Goal: Task Accomplishment & Management: Complete application form

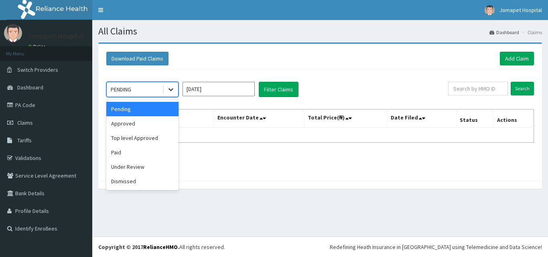
click at [170, 86] on icon at bounding box center [171, 89] width 8 height 8
click at [139, 128] on div "Approved" at bounding box center [142, 123] width 72 height 14
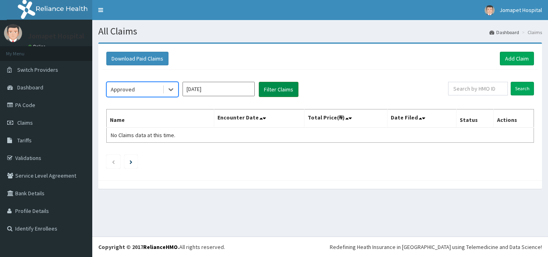
click at [275, 88] on button "Filter Claims" at bounding box center [279, 89] width 40 height 15
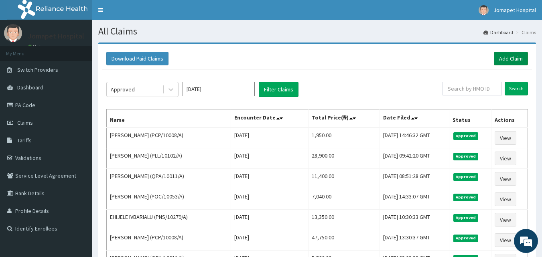
click at [503, 57] on link "Add Claim" at bounding box center [511, 59] width 34 height 14
click at [33, 158] on link "Validations" at bounding box center [46, 158] width 92 height 18
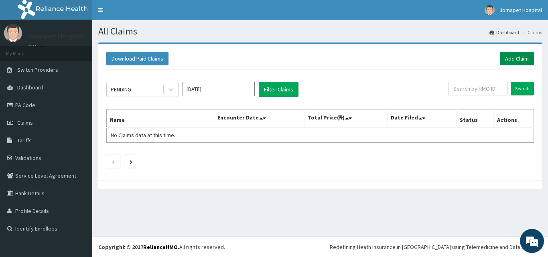
click at [516, 57] on link "Add Claim" at bounding box center [517, 59] width 34 height 14
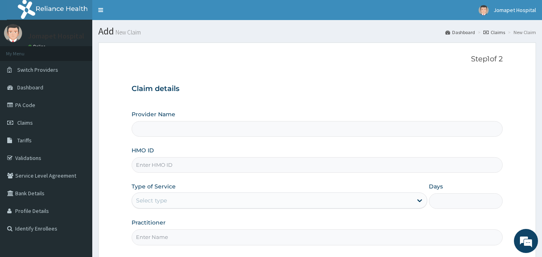
type input "Jomapet Hospital"
click at [139, 164] on input "HMO ID" at bounding box center [317, 165] width 371 height 16
type input "n"
type input "NZT/10010/B"
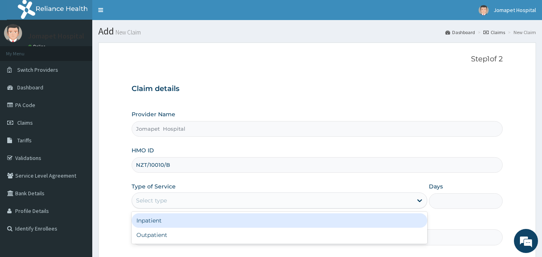
click at [145, 201] on div "Select type" at bounding box center [151, 201] width 31 height 8
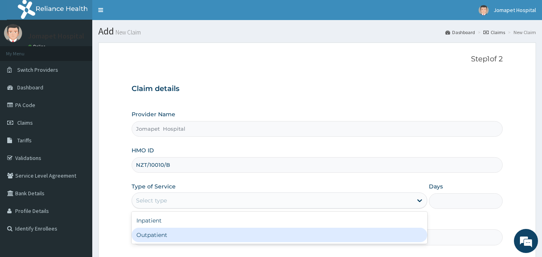
click at [153, 234] on div "Outpatient" at bounding box center [280, 235] width 296 height 14
type input "1"
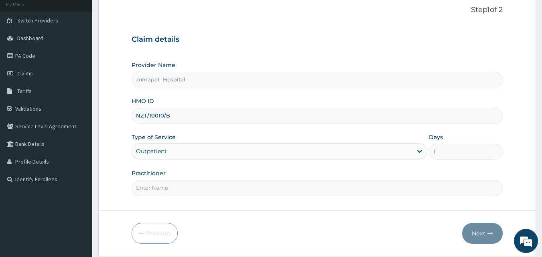
scroll to position [54, 0]
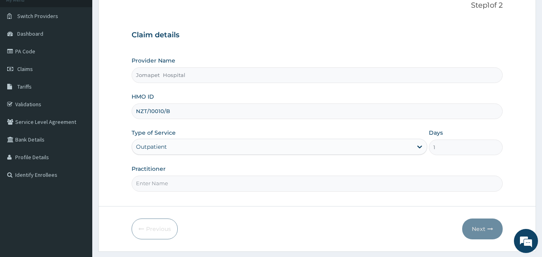
click at [149, 183] on input "Practitioner" at bounding box center [317, 184] width 371 height 16
type input "DR PAUL"
click at [481, 232] on button "Next" at bounding box center [482, 229] width 41 height 21
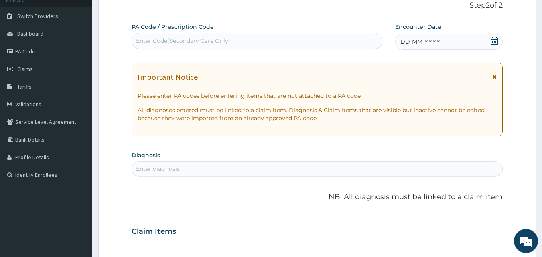
click at [406, 44] on span "DD-MM-YYYY" at bounding box center [420, 42] width 40 height 8
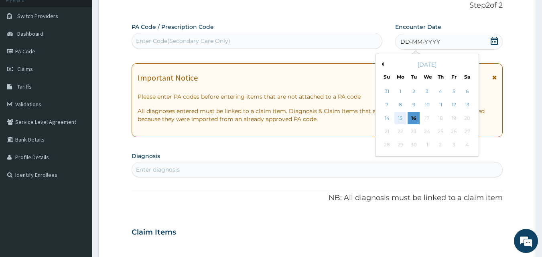
click at [402, 118] on div "15" at bounding box center [400, 118] width 12 height 12
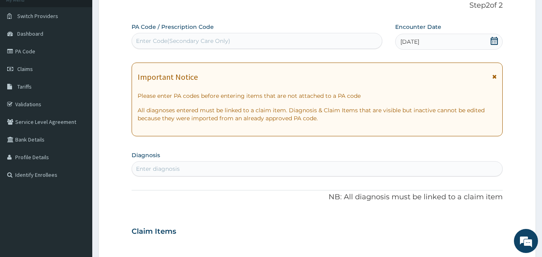
click at [152, 172] on div "Enter diagnosis" at bounding box center [158, 169] width 44 height 8
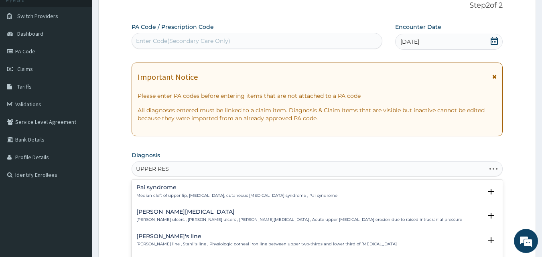
type input "UPPER RESP"
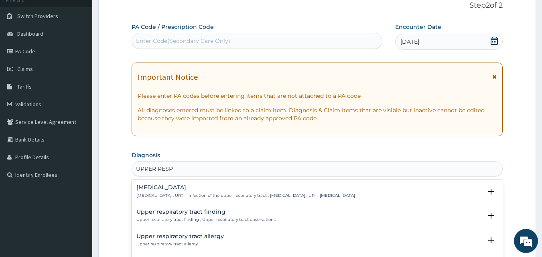
click at [170, 189] on h4 "Upper respiratory infection" at bounding box center [245, 188] width 219 height 6
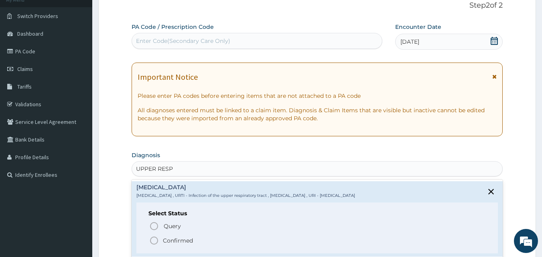
click at [154, 243] on icon "status option filled" at bounding box center [154, 241] width 10 height 10
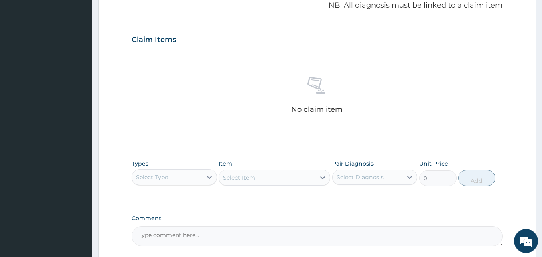
scroll to position [256, 0]
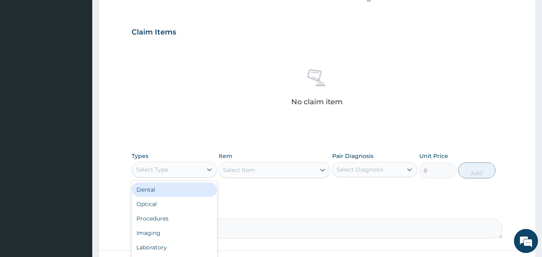
click at [161, 170] on div "Select Type" at bounding box center [152, 170] width 32 height 8
type input "PRO"
click at [161, 191] on div "Procedures" at bounding box center [174, 190] width 85 height 14
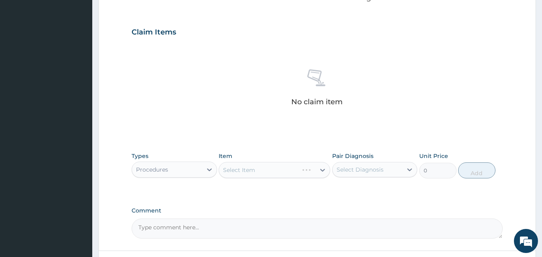
drag, startPoint x: 161, startPoint y: 191, endPoint x: 204, endPoint y: 181, distance: 44.4
click at [204, 181] on div "Types Procedures Item Select Item Pair Diagnosis Select Diagnosis Unit Price 0 …" at bounding box center [317, 171] width 371 height 47
click at [226, 172] on div "Select Item" at bounding box center [275, 170] width 112 height 16
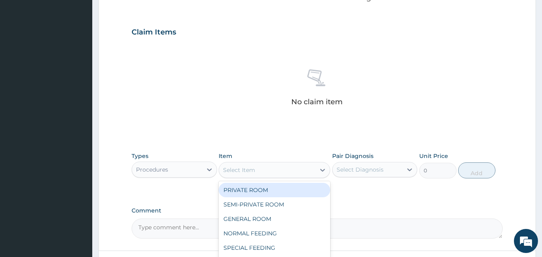
click at [226, 172] on div "Select Item" at bounding box center [239, 170] width 32 height 8
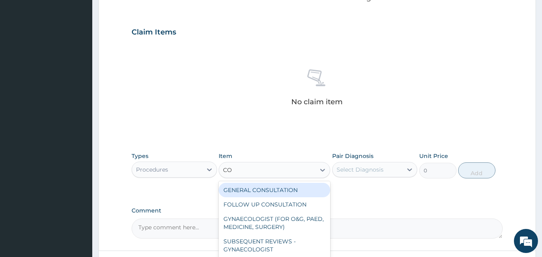
type input "CON"
click at [246, 193] on div "GENERAL CONSULTATION" at bounding box center [275, 190] width 112 height 14
type input "2000"
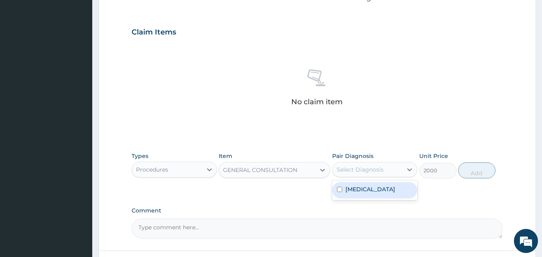
click at [341, 170] on div "Select Diagnosis" at bounding box center [360, 170] width 47 height 8
click at [339, 192] on input "checkbox" at bounding box center [339, 189] width 5 height 5
checkbox input "true"
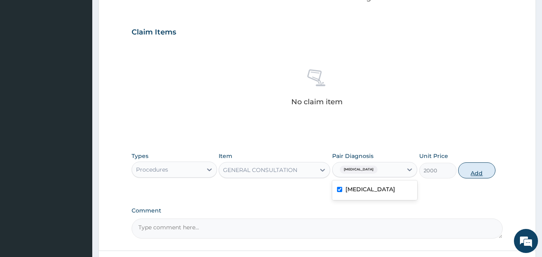
click at [466, 174] on button "Add" at bounding box center [476, 170] width 37 height 16
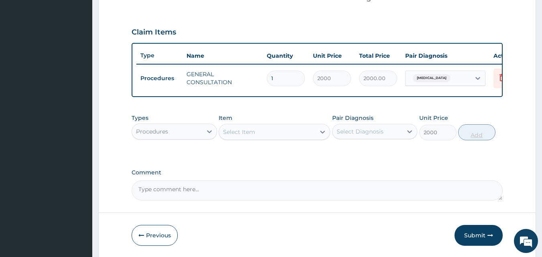
type input "0"
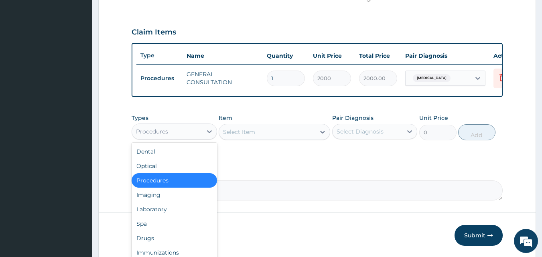
click at [144, 136] on div "Procedures" at bounding box center [152, 132] width 32 height 8
type input "DR"
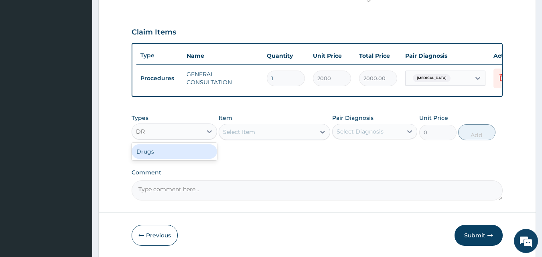
click at [150, 159] on div "Drugs" at bounding box center [174, 151] width 85 height 14
click at [225, 140] on div "Select Item" at bounding box center [275, 132] width 112 height 16
click at [221, 140] on div "Select Item" at bounding box center [275, 132] width 112 height 16
click at [223, 139] on div "Select Item" at bounding box center [275, 132] width 112 height 16
click at [227, 139] on div "Select Item" at bounding box center [275, 132] width 112 height 16
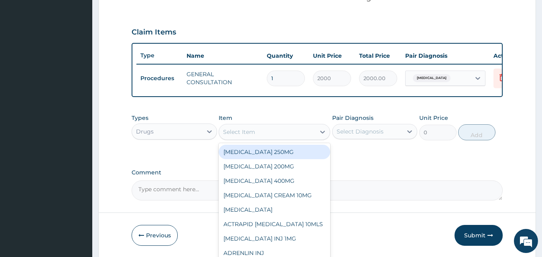
click at [234, 136] on div "Select Item" at bounding box center [239, 132] width 32 height 8
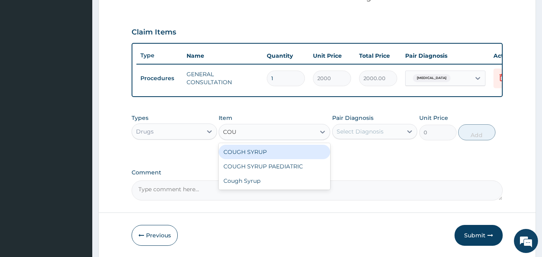
type input "COUG"
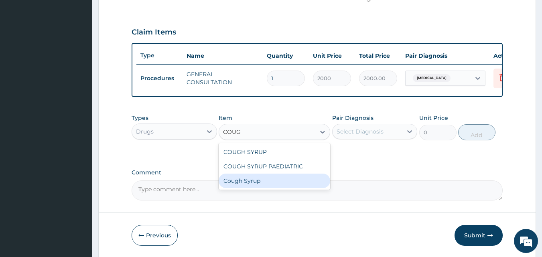
click at [250, 188] on div "Cough Syrup" at bounding box center [275, 181] width 112 height 14
type input "1000"
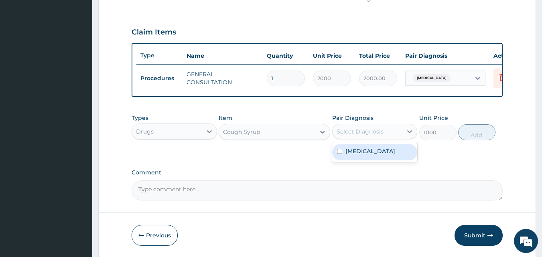
click at [337, 134] on div "Select Diagnosis" at bounding box center [360, 132] width 47 height 8
click at [339, 154] on input "checkbox" at bounding box center [339, 151] width 5 height 5
checkbox input "true"
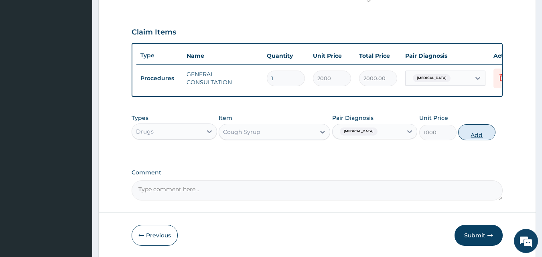
click at [473, 140] on button "Add" at bounding box center [476, 132] width 37 height 16
type input "0"
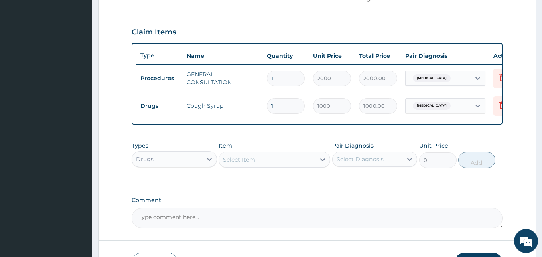
click at [230, 164] on div "Select Item" at bounding box center [239, 160] width 32 height 8
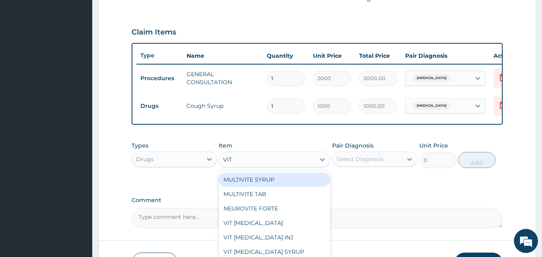
type input "VITA"
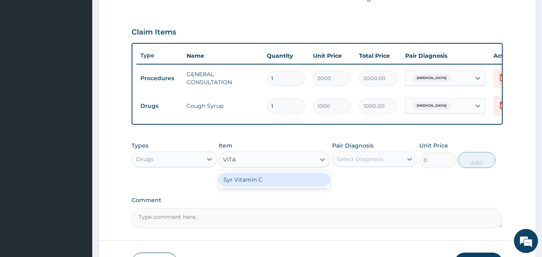
click at [250, 187] on div "Syr Vitamin C" at bounding box center [275, 179] width 112 height 14
type input "1000"
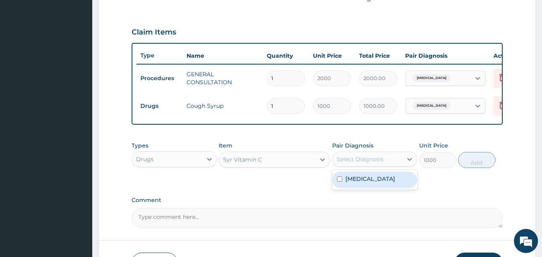
click at [336, 166] on div "Select Diagnosis" at bounding box center [368, 159] width 70 height 13
click at [339, 182] on input "checkbox" at bounding box center [339, 179] width 5 height 5
checkbox input "true"
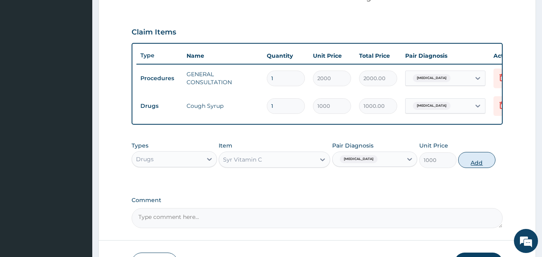
click at [467, 165] on button "Add" at bounding box center [476, 160] width 37 height 16
type input "0"
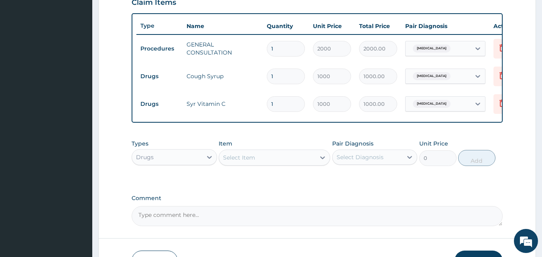
scroll to position [345, 0]
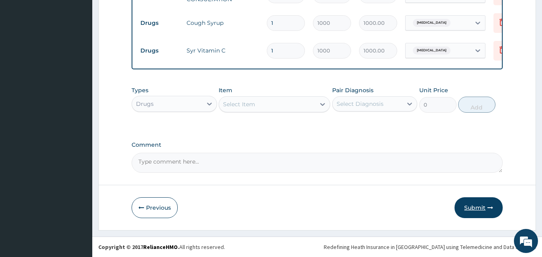
click at [477, 208] on button "Submit" at bounding box center [479, 207] width 48 height 21
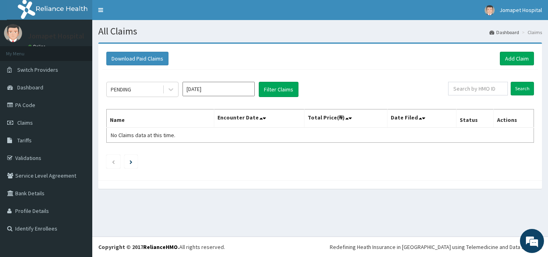
drag, startPoint x: 477, startPoint y: 208, endPoint x: 389, endPoint y: 170, distance: 96.0
click at [389, 170] on div "All Claims Dashboard Claims Download Paid Claims Add Claim × Note you can only …" at bounding box center [320, 128] width 456 height 217
